Goal: Download file/media

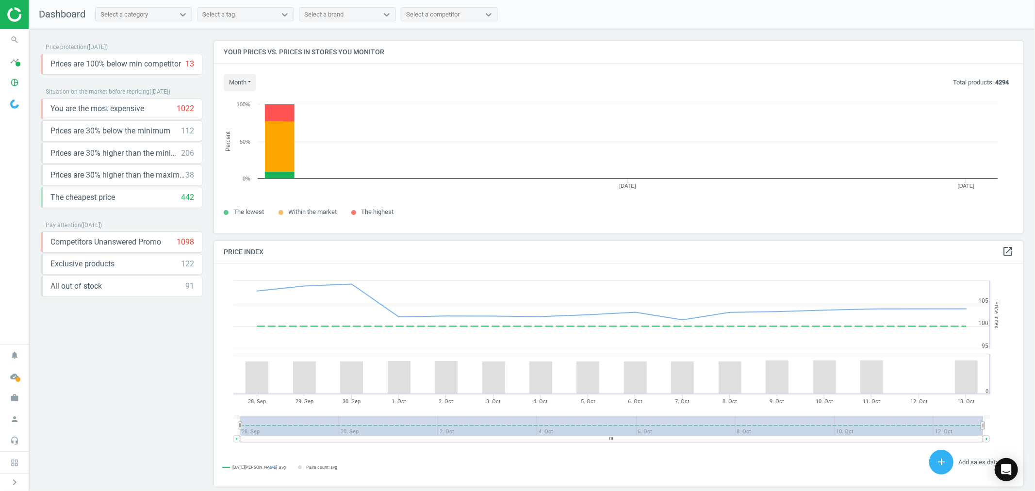
scroll to position [210, 818]
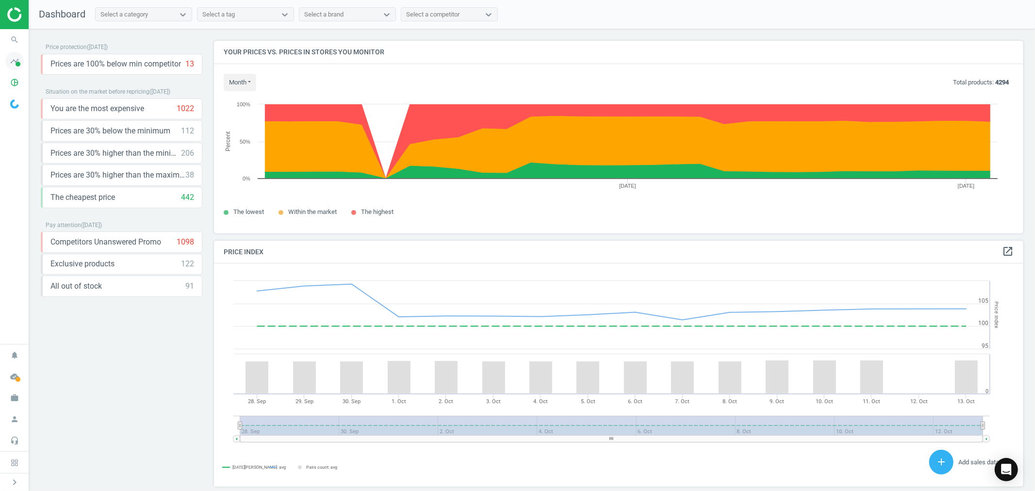
click at [10, 60] on icon "timeline" at bounding box center [14, 61] width 18 height 18
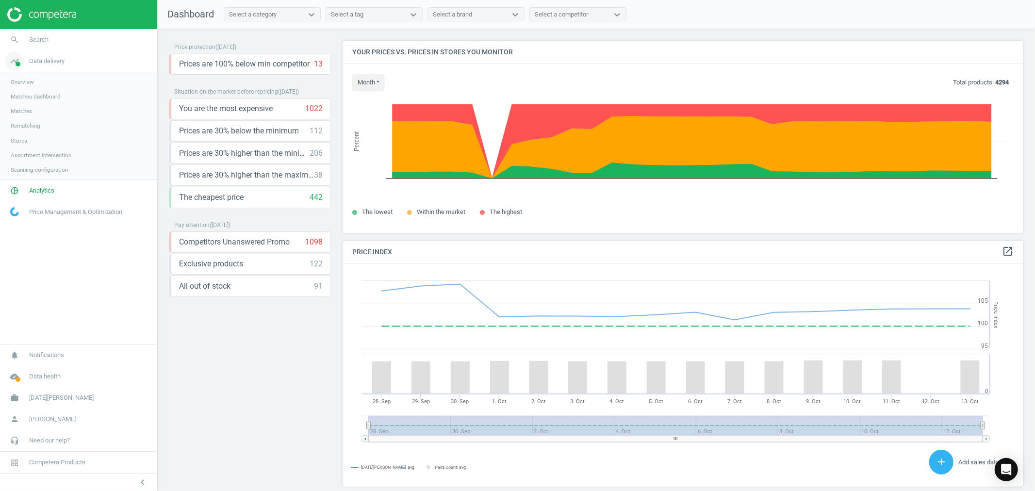
scroll to position [5, 5]
click at [37, 190] on span "Analytics" at bounding box center [41, 190] width 25 height 9
click at [32, 114] on span "Products" at bounding box center [22, 118] width 23 height 8
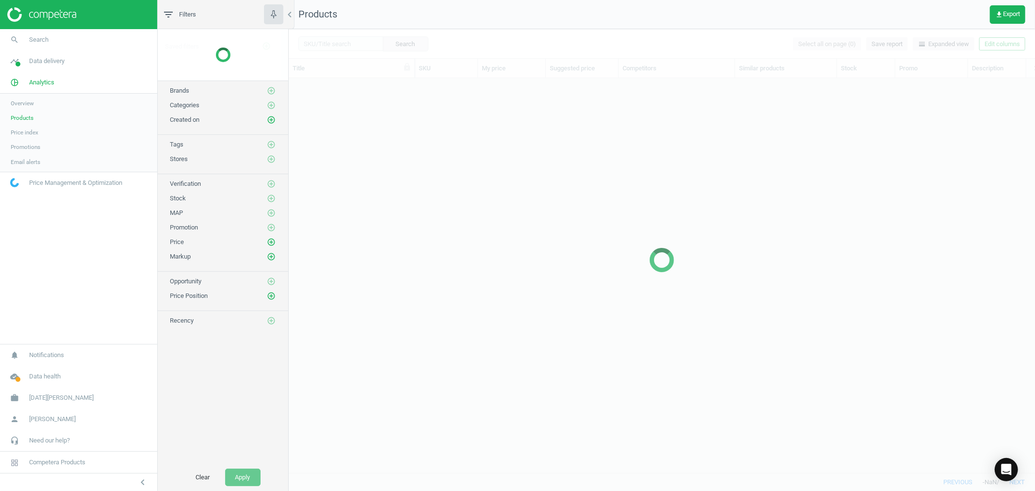
scroll to position [378, 738]
click at [27, 117] on span "Products" at bounding box center [22, 118] width 23 height 8
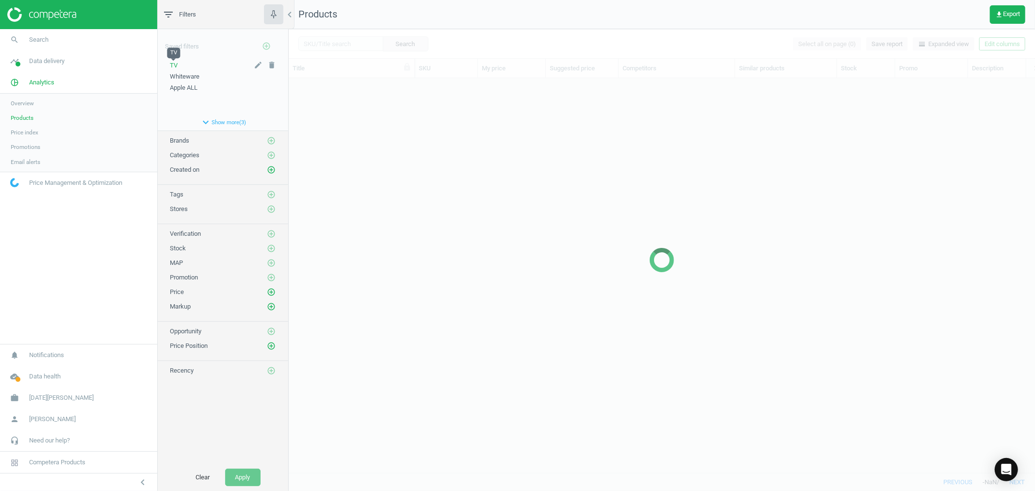
click at [177, 63] on span "TV" at bounding box center [174, 65] width 8 height 7
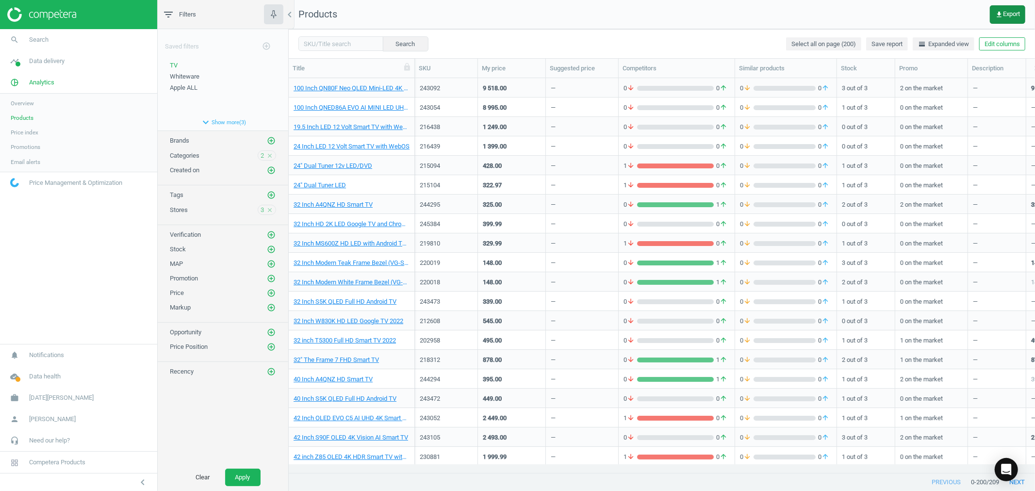
click at [998, 13] on icon "get_app" at bounding box center [999, 15] width 8 height 8
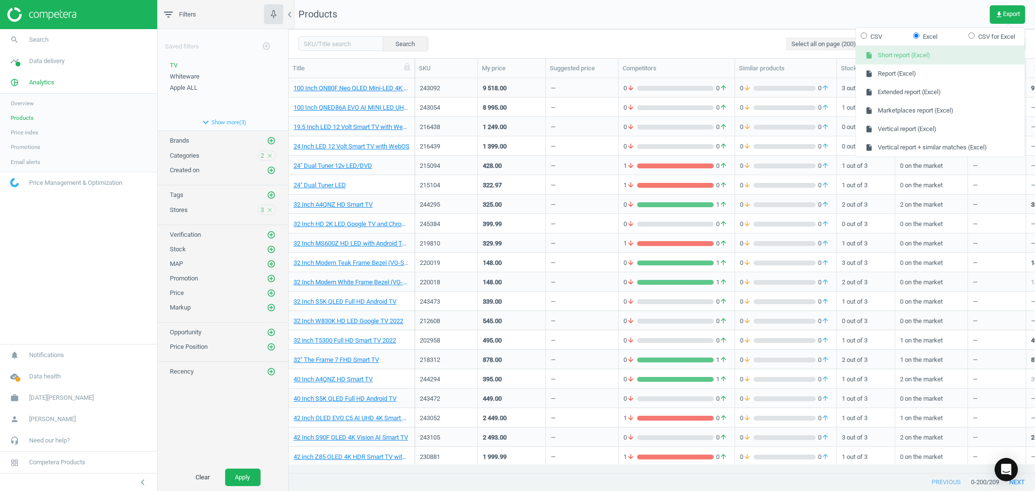
click at [903, 55] on button "insert_drive_file Short report (Excel)" at bounding box center [940, 55] width 169 height 18
